Goal: Find specific page/section: Find specific page/section

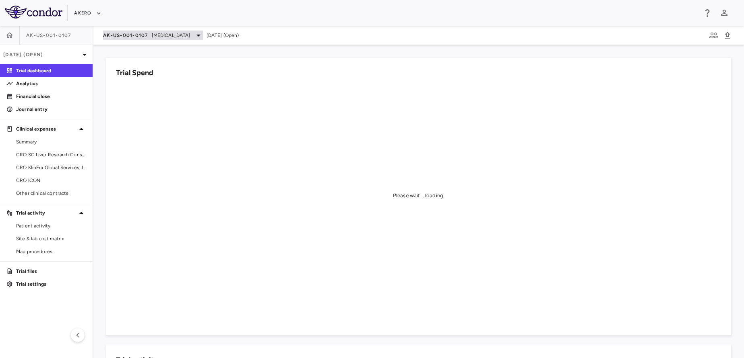
click at [162, 38] on span "[MEDICAL_DATA]" at bounding box center [171, 35] width 39 height 7
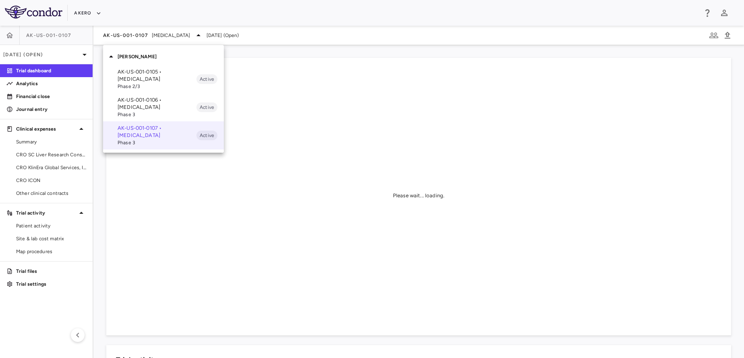
click at [84, 10] on div at bounding box center [372, 179] width 744 height 358
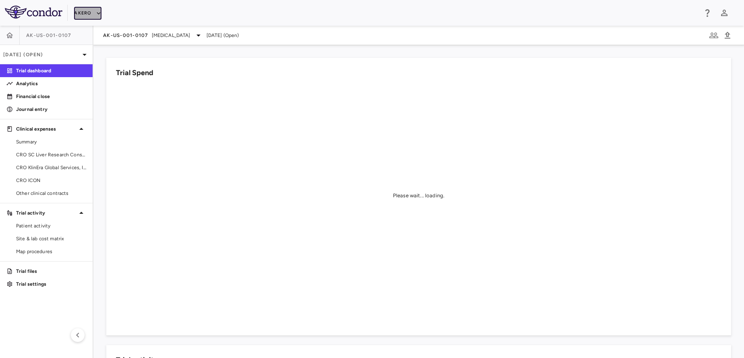
click at [87, 12] on button "Akero" at bounding box center [87, 13] width 27 height 13
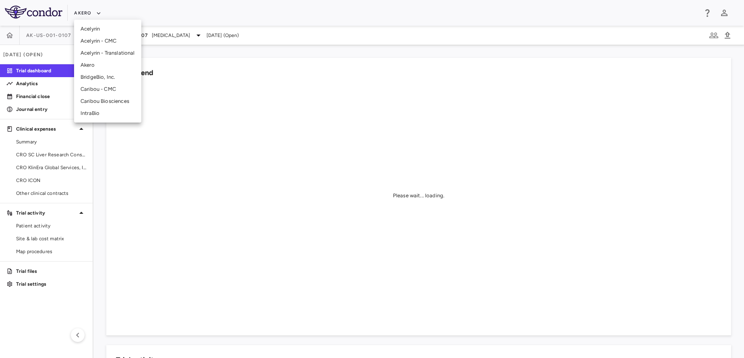
click at [110, 64] on li "Akero" at bounding box center [107, 65] width 67 height 12
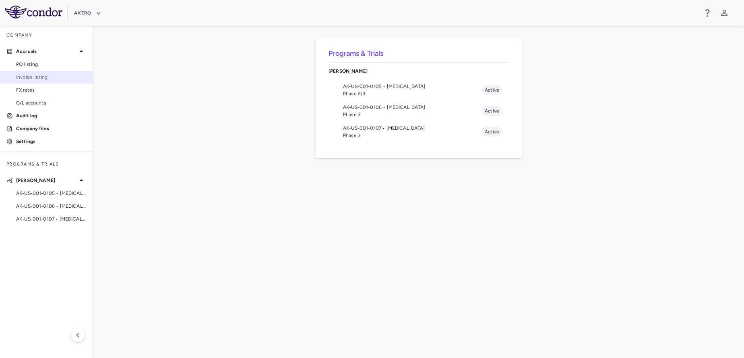
click at [54, 78] on span "Invoice listing" at bounding box center [51, 77] width 70 height 7
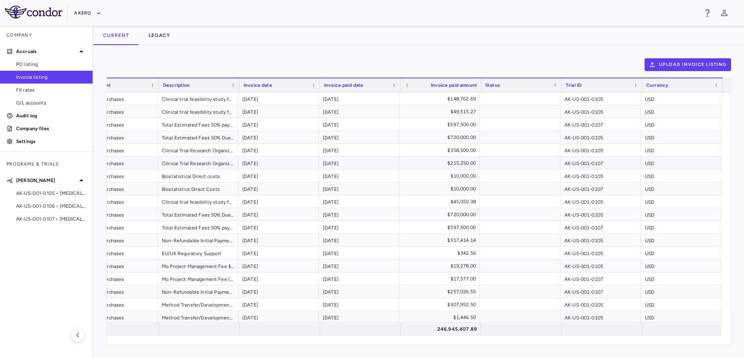
scroll to position [0, 375]
